Goal: Task Accomplishment & Management: Manage account settings

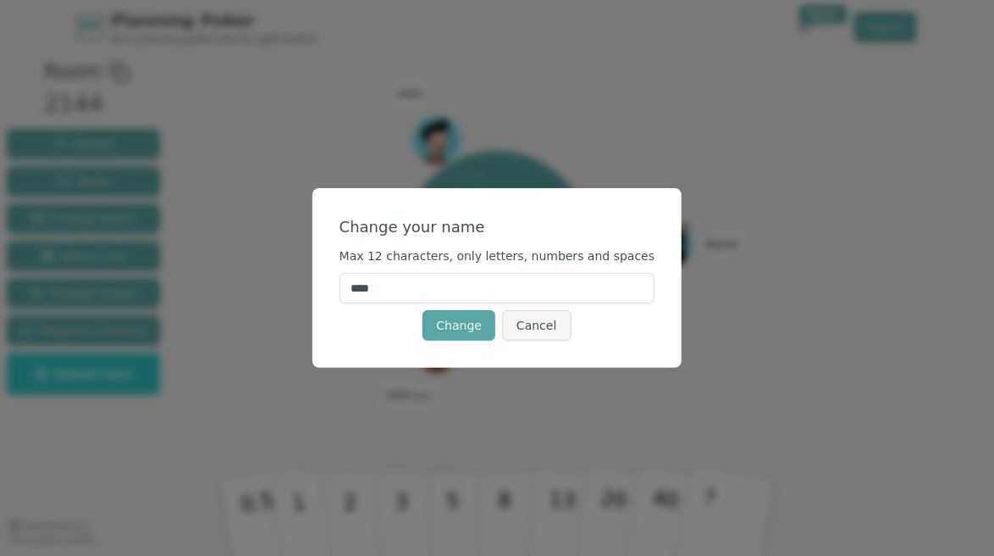
click at [424, 292] on input "****" at bounding box center [498, 288] width 316 height 30
type input "********"
click at [453, 326] on button "Change" at bounding box center [459, 325] width 73 height 30
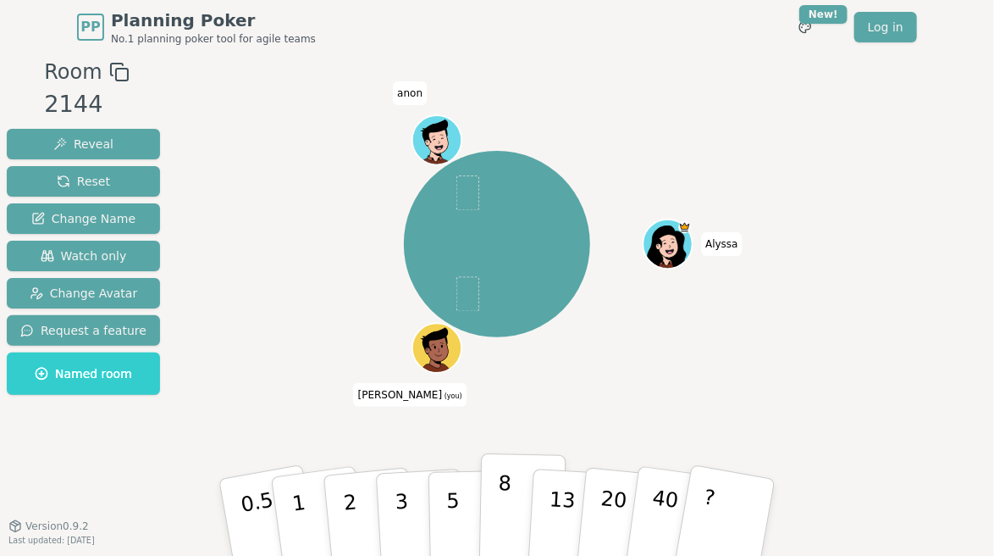
click at [499, 501] on button "8" at bounding box center [522, 517] width 87 height 129
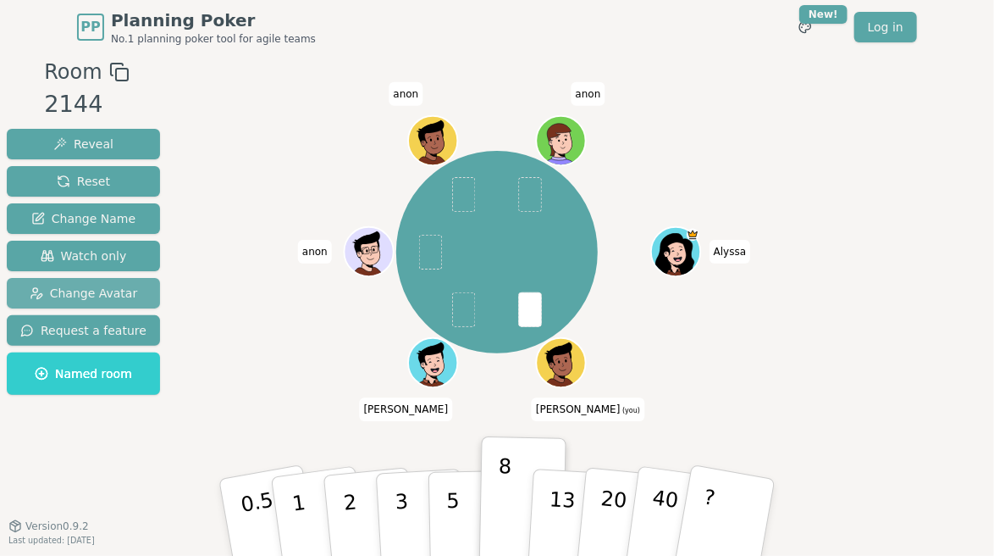
click at [70, 298] on span "Change Avatar" at bounding box center [84, 293] width 108 height 17
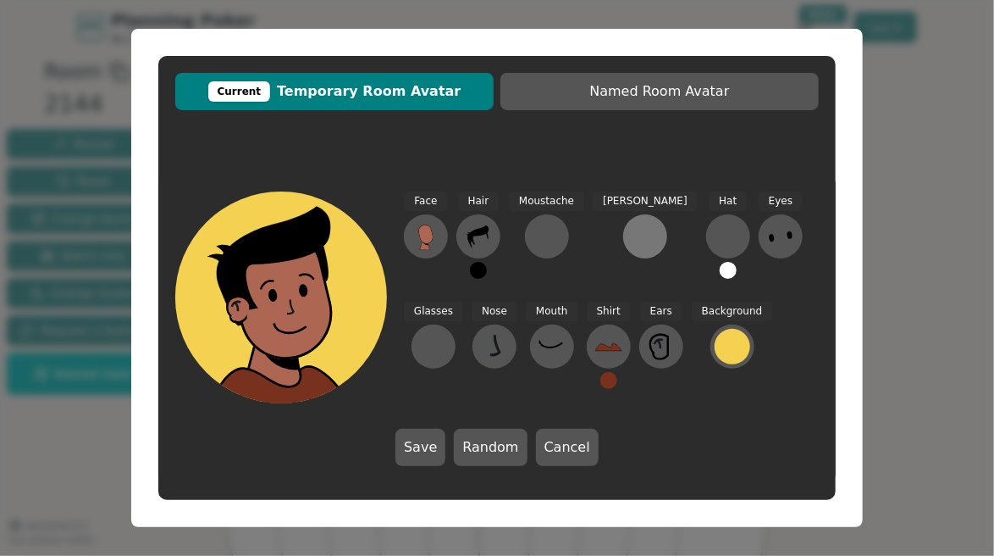
click at [632, 239] on div at bounding box center [645, 236] width 27 height 27
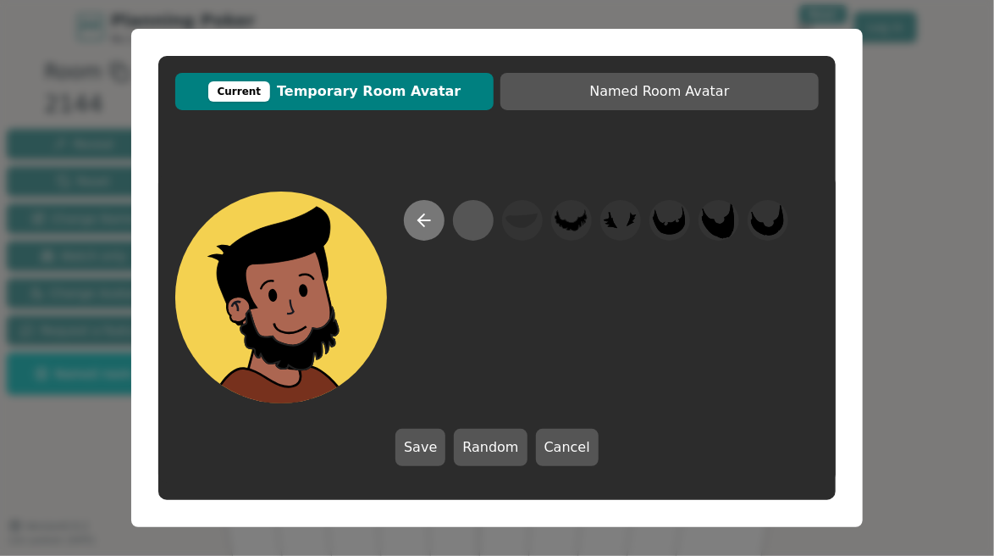
click at [433, 218] on icon at bounding box center [424, 220] width 20 height 20
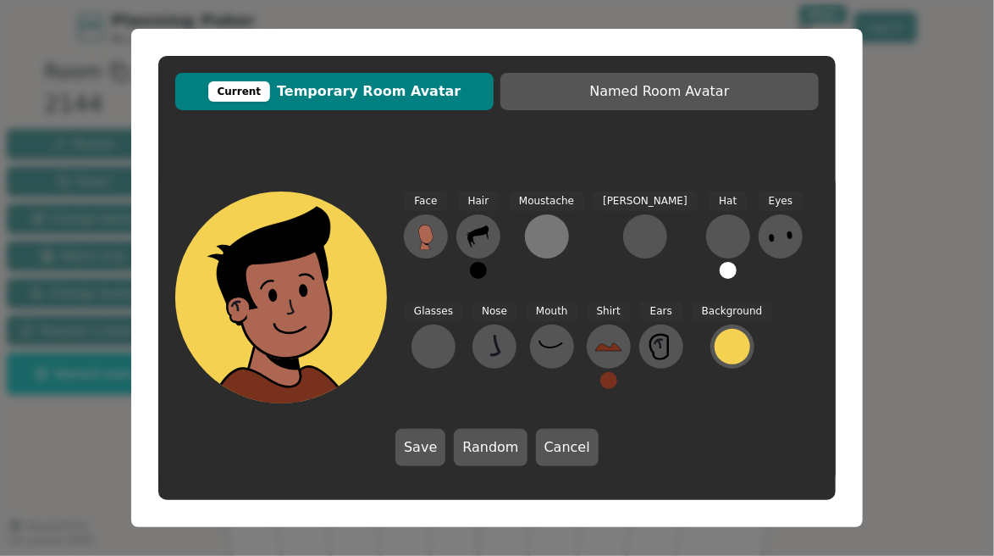
click at [539, 232] on div at bounding box center [546, 236] width 27 height 27
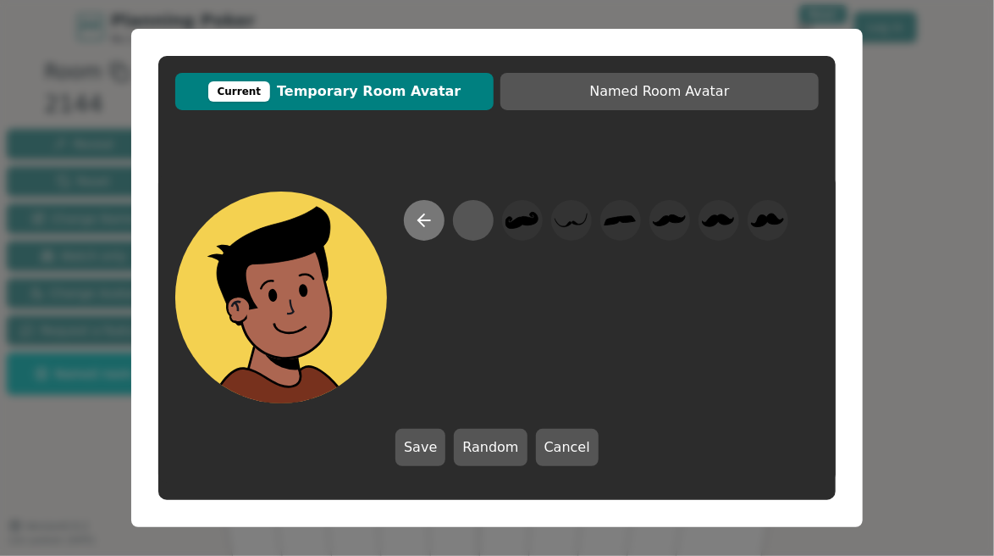
click at [414, 214] on icon at bounding box center [424, 220] width 20 height 20
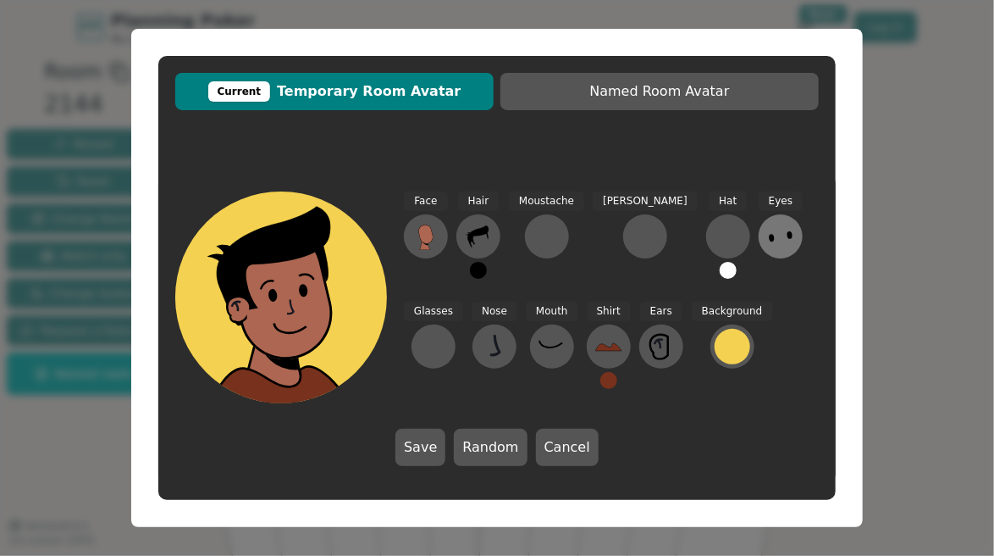
click at [787, 232] on ellipse at bounding box center [790, 234] width 6 height 8
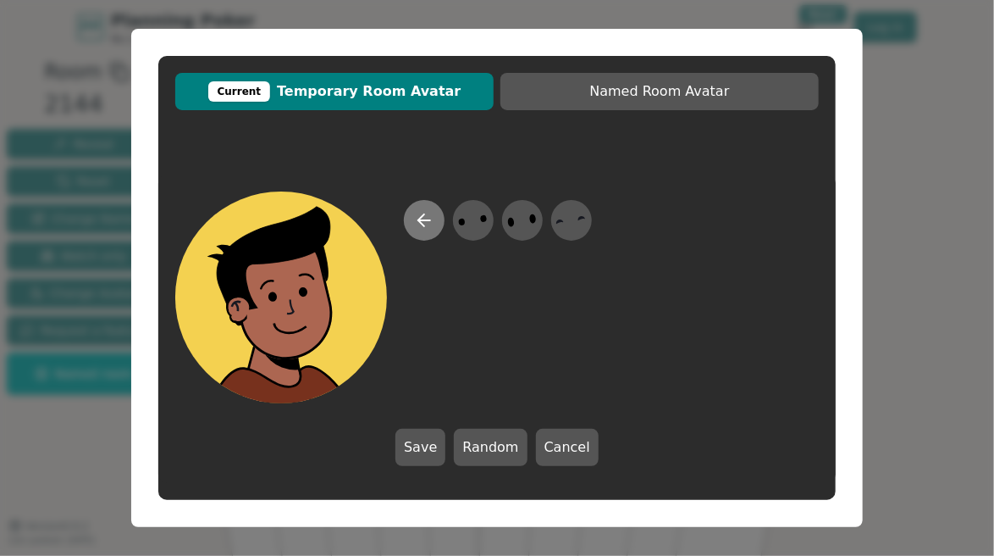
click at [412, 225] on button at bounding box center [424, 220] width 41 height 41
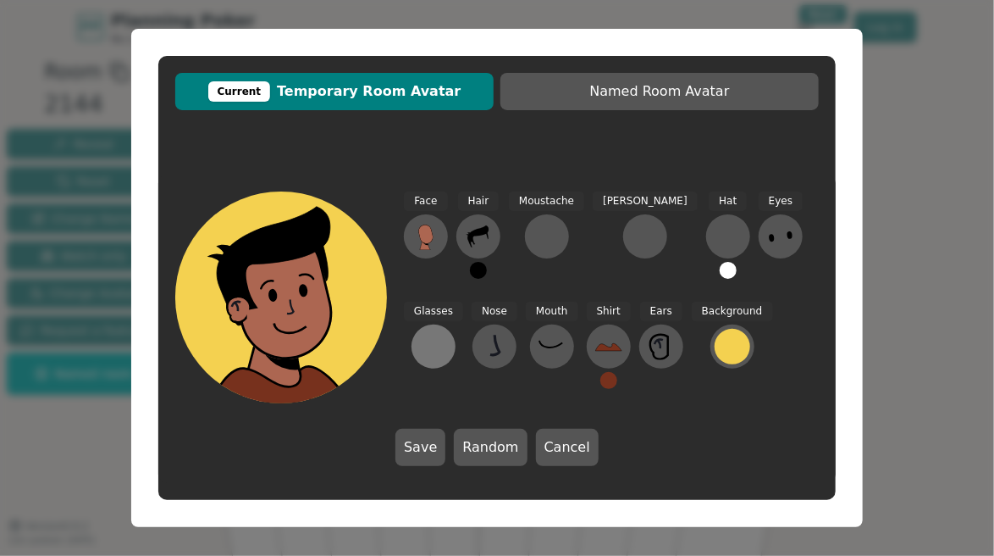
click at [447, 333] on div at bounding box center [433, 346] width 27 height 27
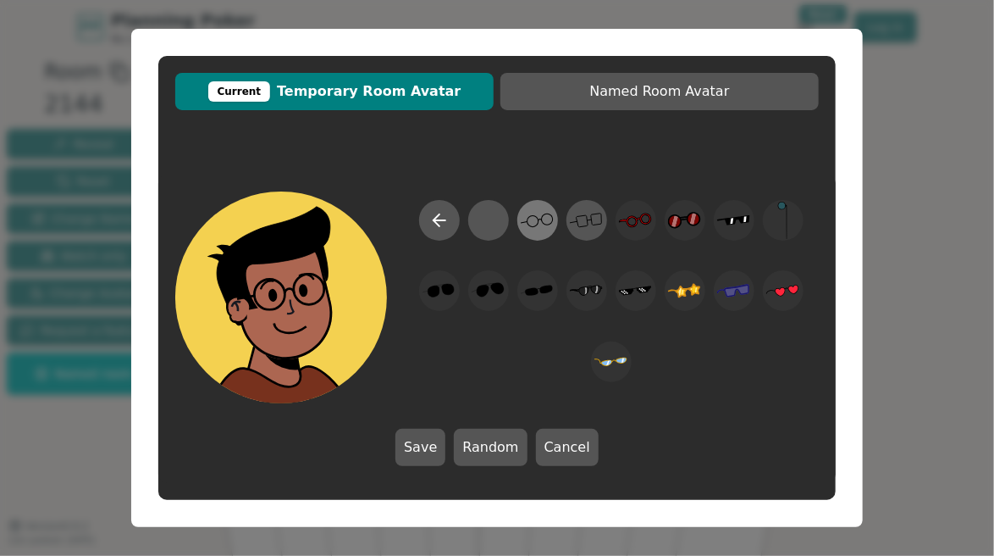
click at [540, 226] on icon at bounding box center [537, 221] width 33 height 38
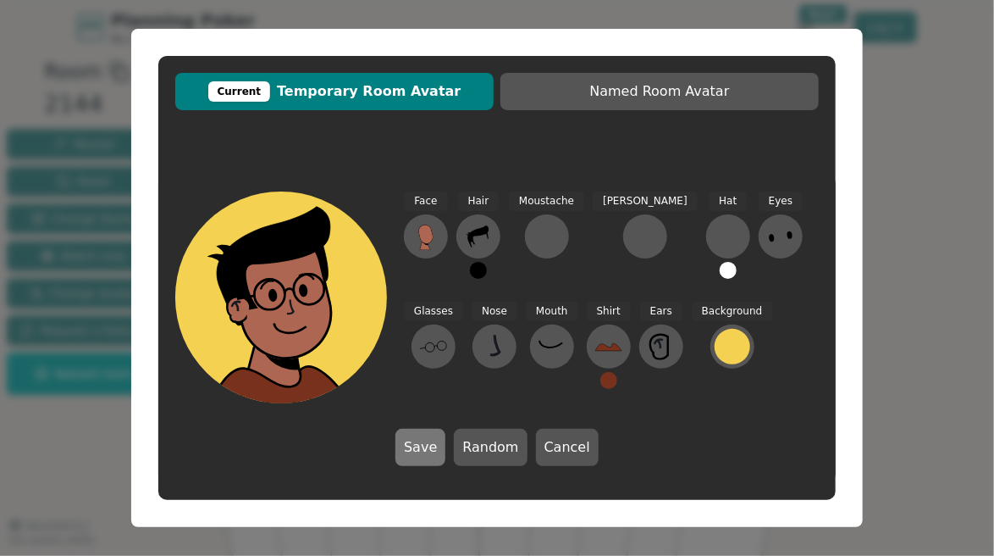
click at [428, 452] on button "Save" at bounding box center [420, 446] width 50 height 37
